Goal: Task Accomplishment & Management: Complete application form

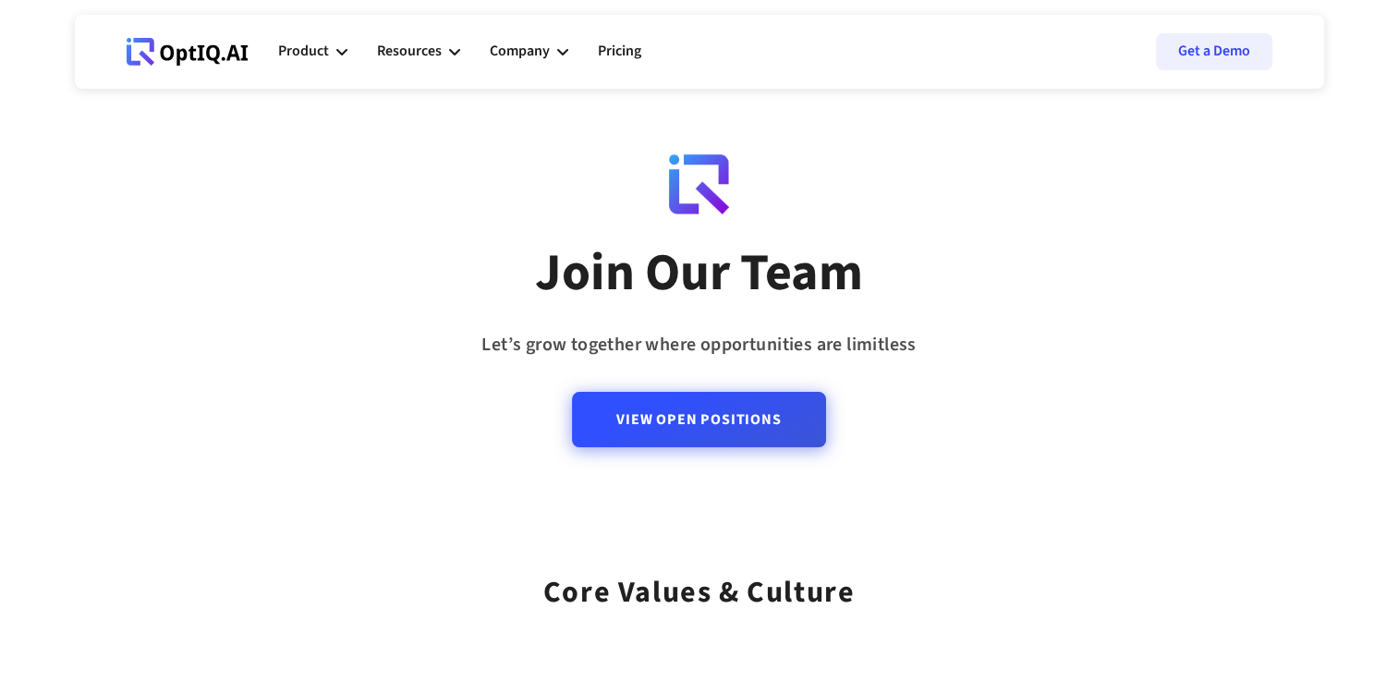
click at [674, 420] on link "View Open Positions" at bounding box center [698, 419] width 253 height 55
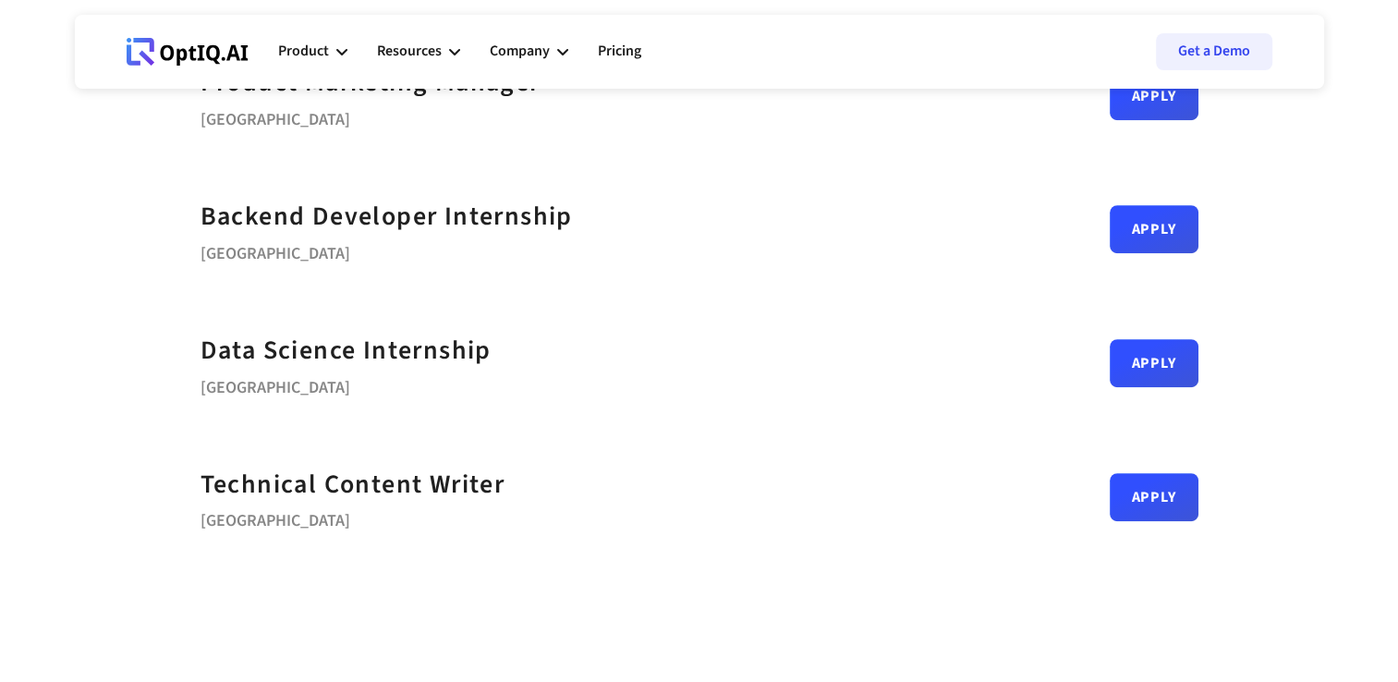
scroll to position [895, 0]
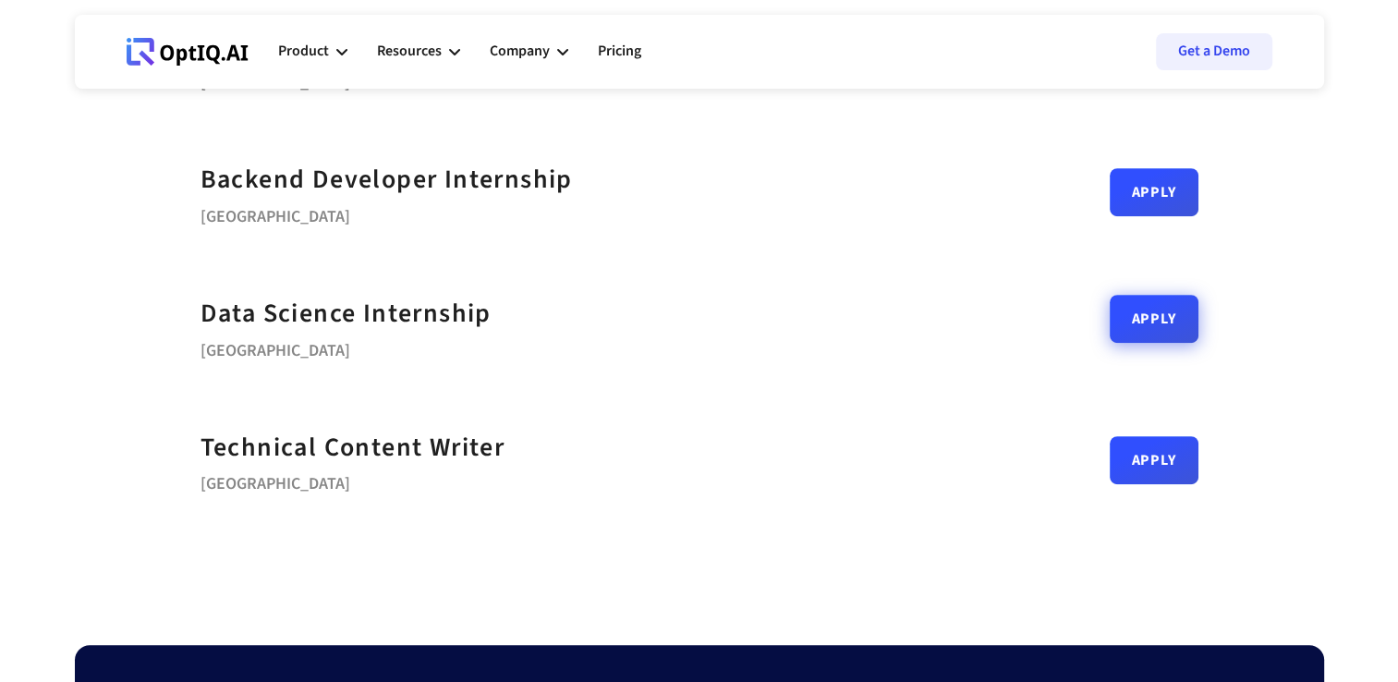
click at [1120, 330] on link "Apply" at bounding box center [1154, 319] width 89 height 48
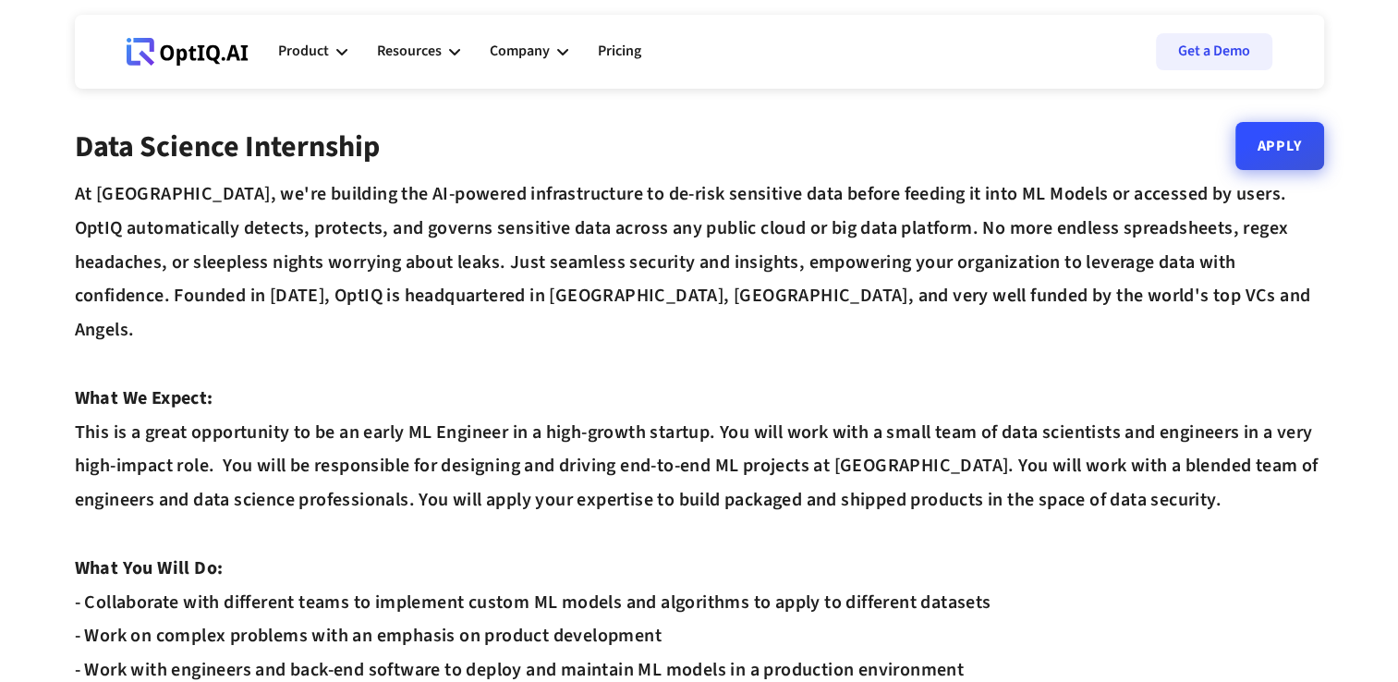
click at [1290, 157] on link "Apply" at bounding box center [1279, 146] width 89 height 48
click at [455, 57] on div "Resources" at bounding box center [418, 51] width 83 height 55
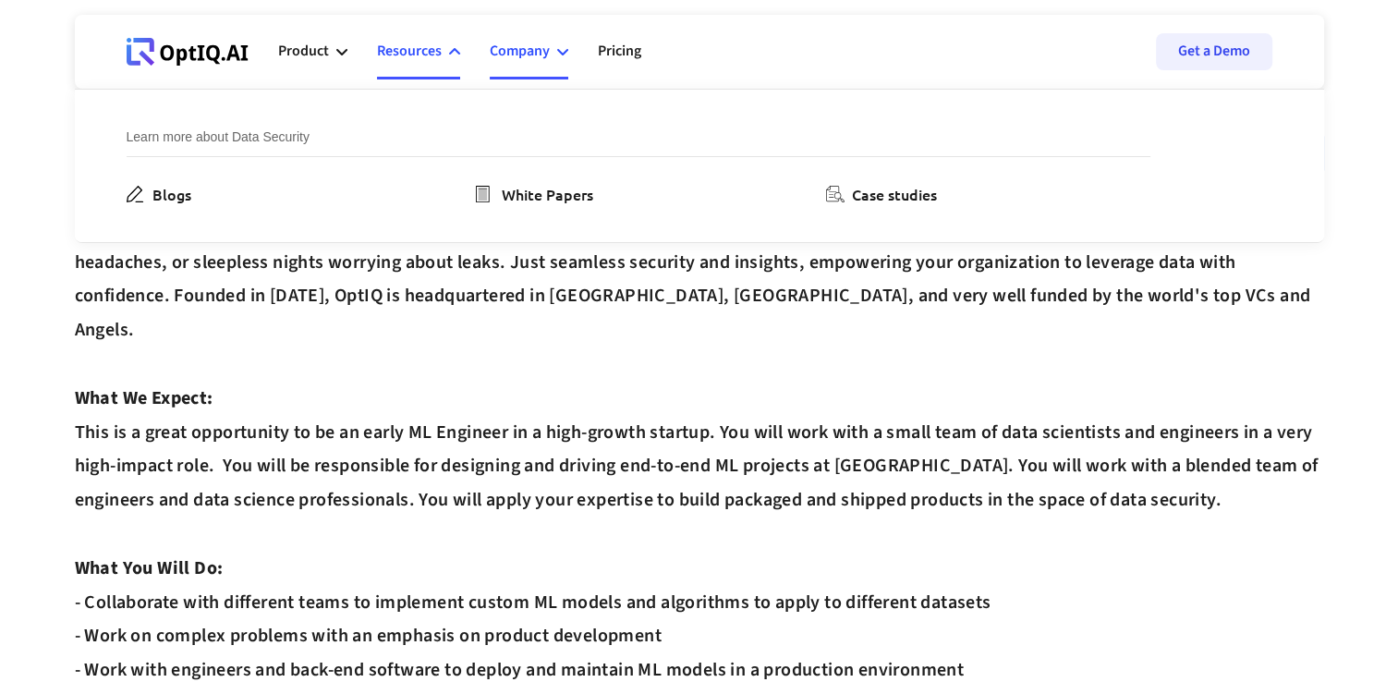
click at [540, 47] on div "Company" at bounding box center [520, 51] width 60 height 25
click at [840, 189] on icon at bounding box center [834, 194] width 17 height 17
